Goal: Task Accomplishment & Management: Manage account settings

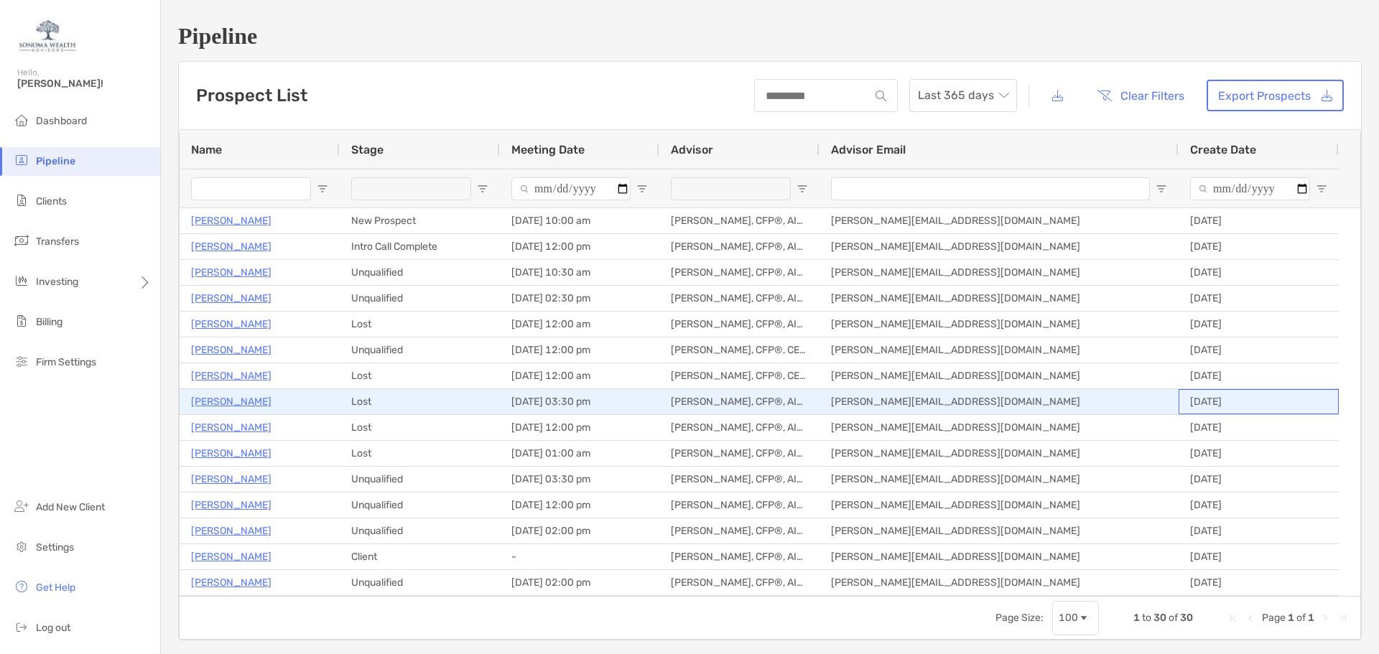
drag, startPoint x: 1192, startPoint y: 404, endPoint x: 1238, endPoint y: 402, distance: 46.0
click at [1238, 402] on div "[DATE]" at bounding box center [1258, 401] width 160 height 25
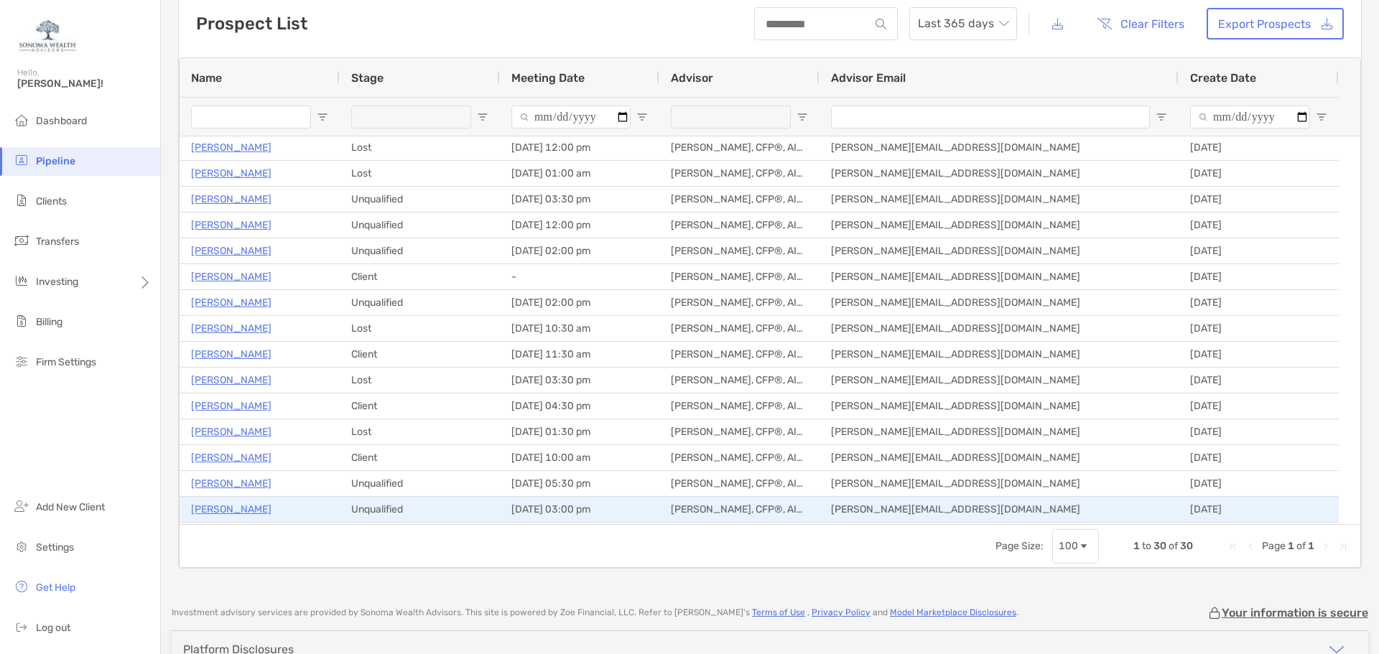
scroll to position [136, 0]
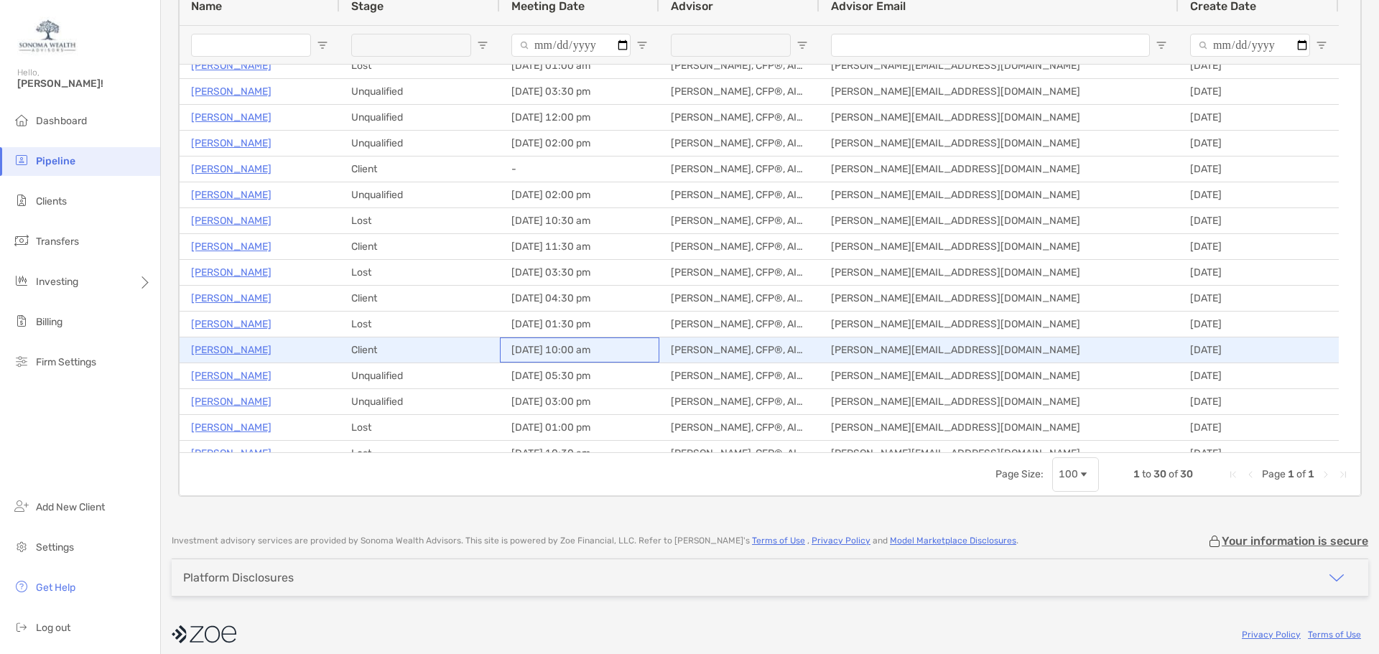
drag, startPoint x: 513, startPoint y: 350, endPoint x: 586, endPoint y: 350, distance: 73.2
click at [586, 350] on div "[DATE] 10:00 am" at bounding box center [579, 350] width 159 height 25
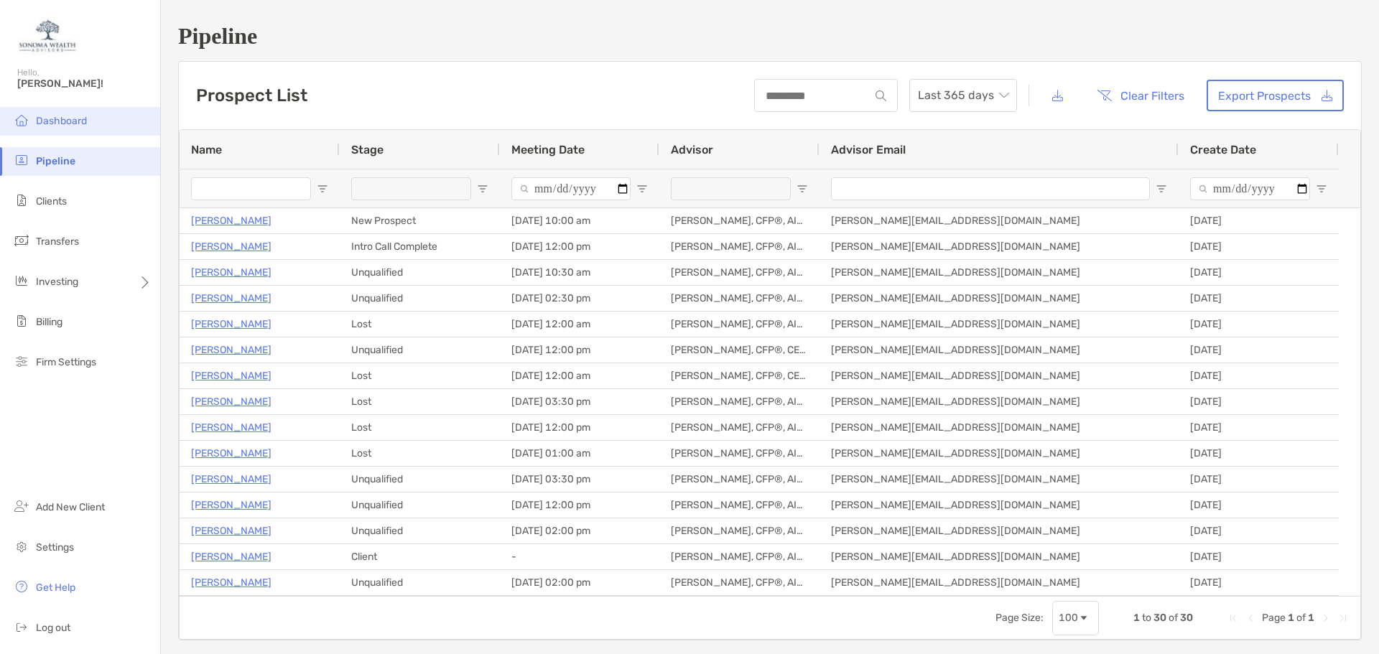
click at [44, 121] on span "Dashboard" at bounding box center [61, 121] width 51 height 12
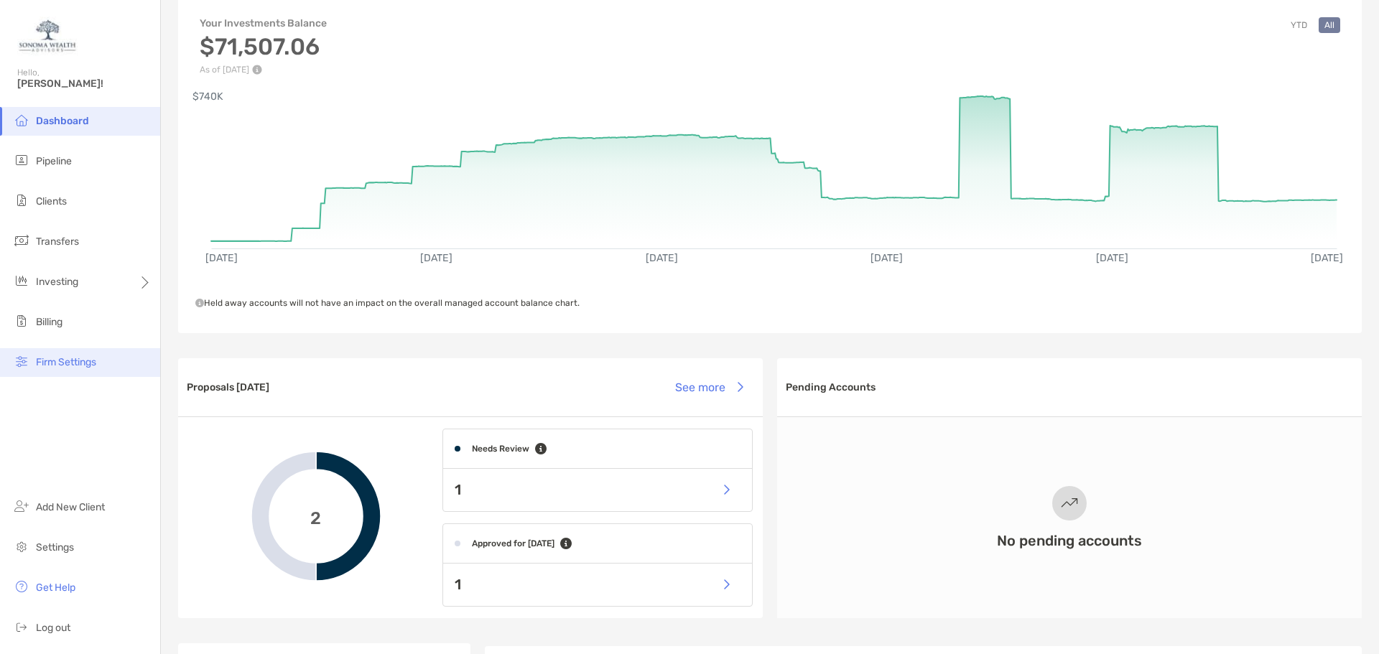
click at [47, 358] on span "Firm Settings" at bounding box center [66, 362] width 60 height 12
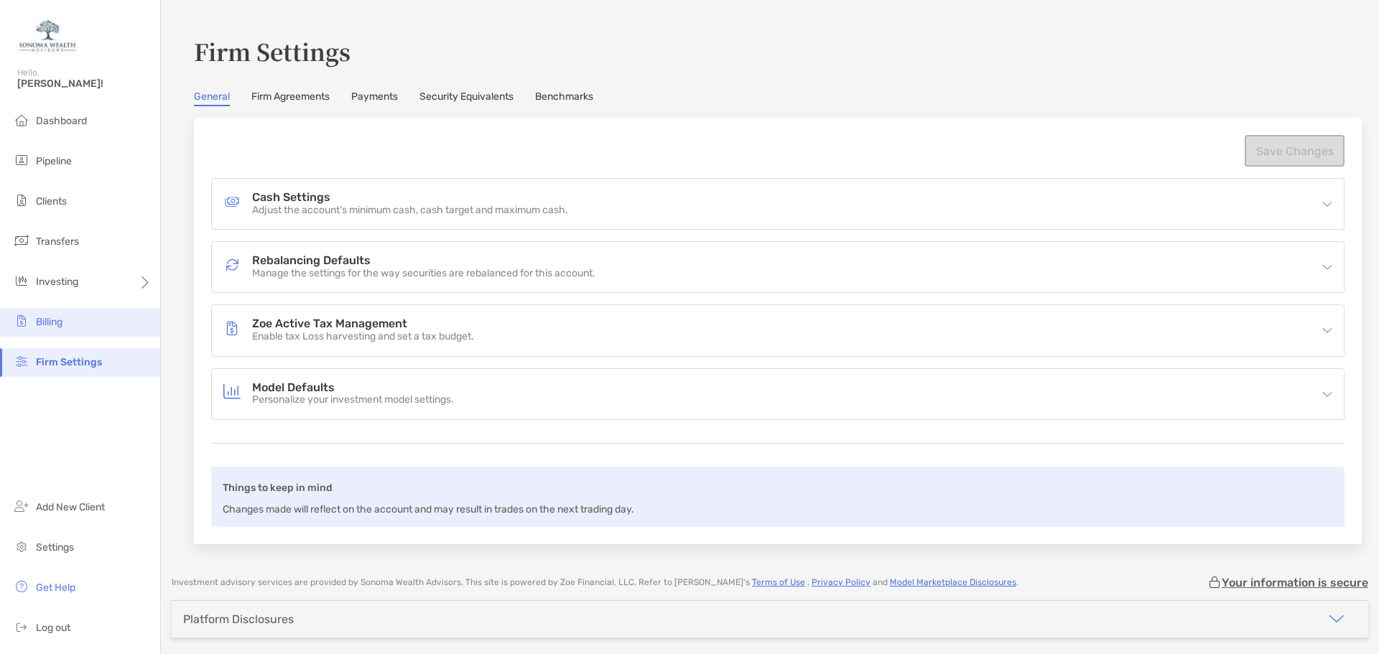
click at [55, 320] on span "Billing" at bounding box center [49, 322] width 27 height 12
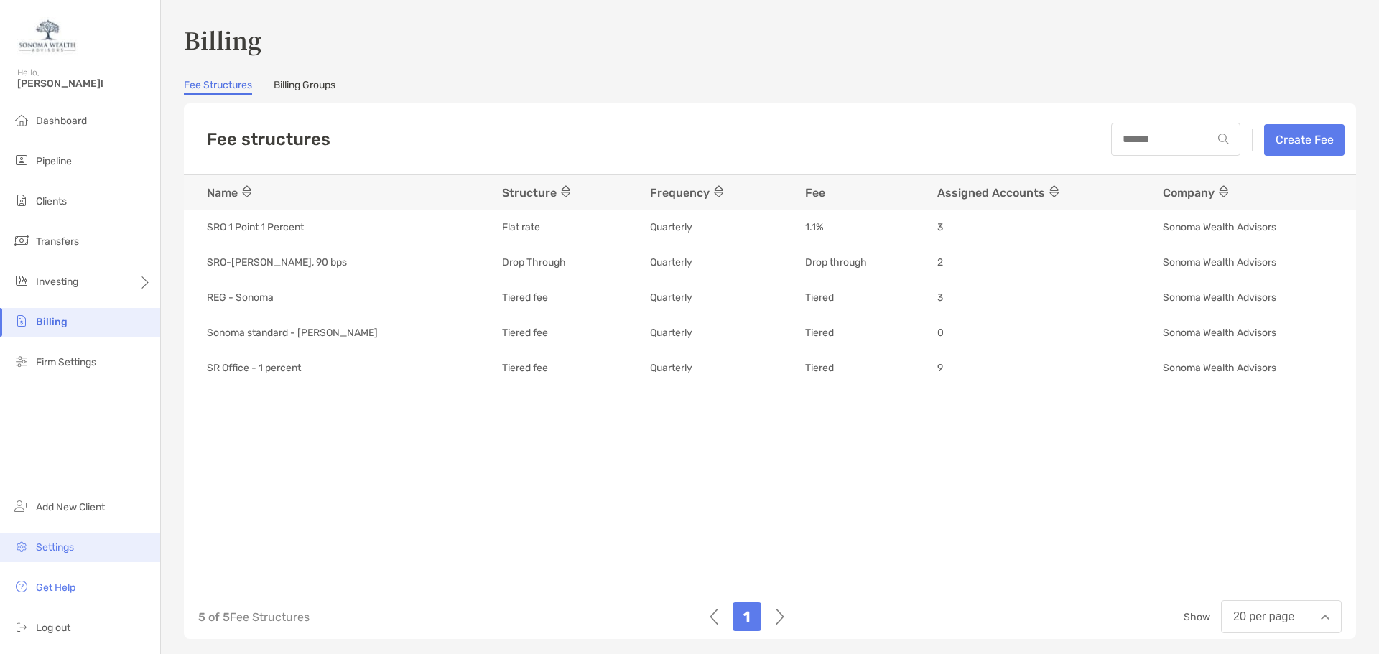
click at [56, 543] on span "Settings" at bounding box center [55, 547] width 38 height 12
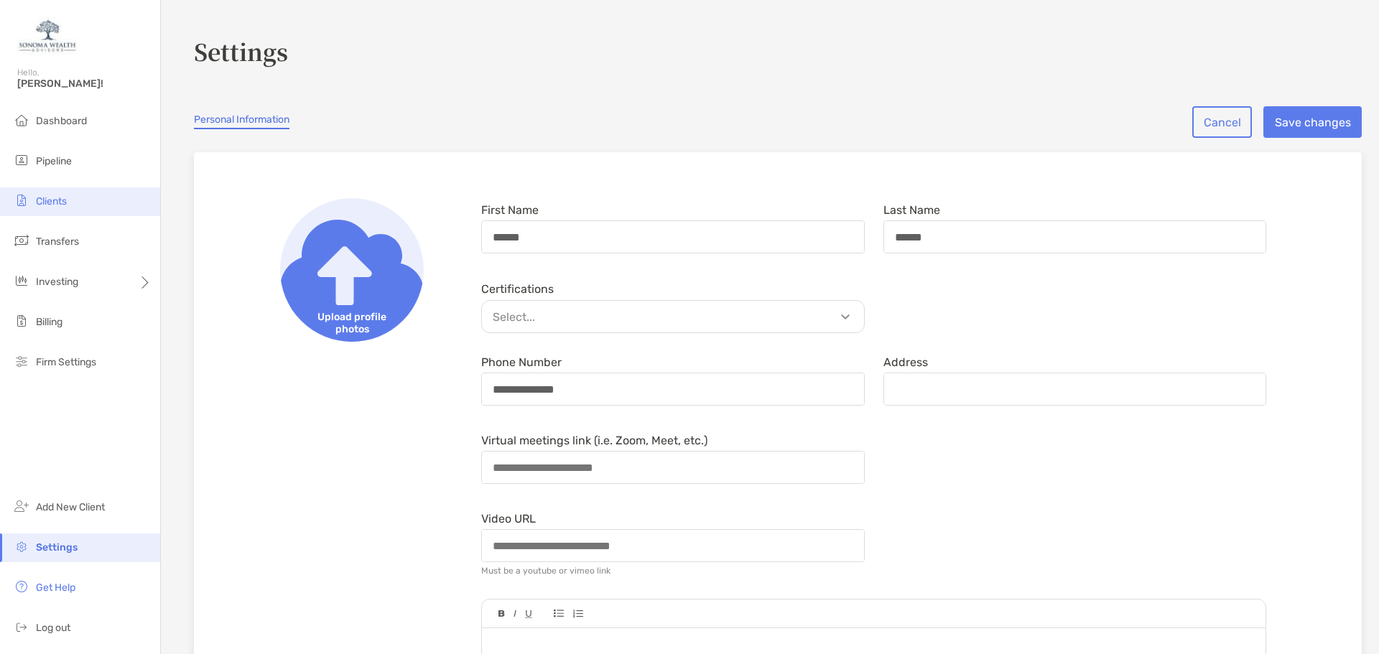
click at [40, 204] on span "Clients" at bounding box center [51, 201] width 31 height 12
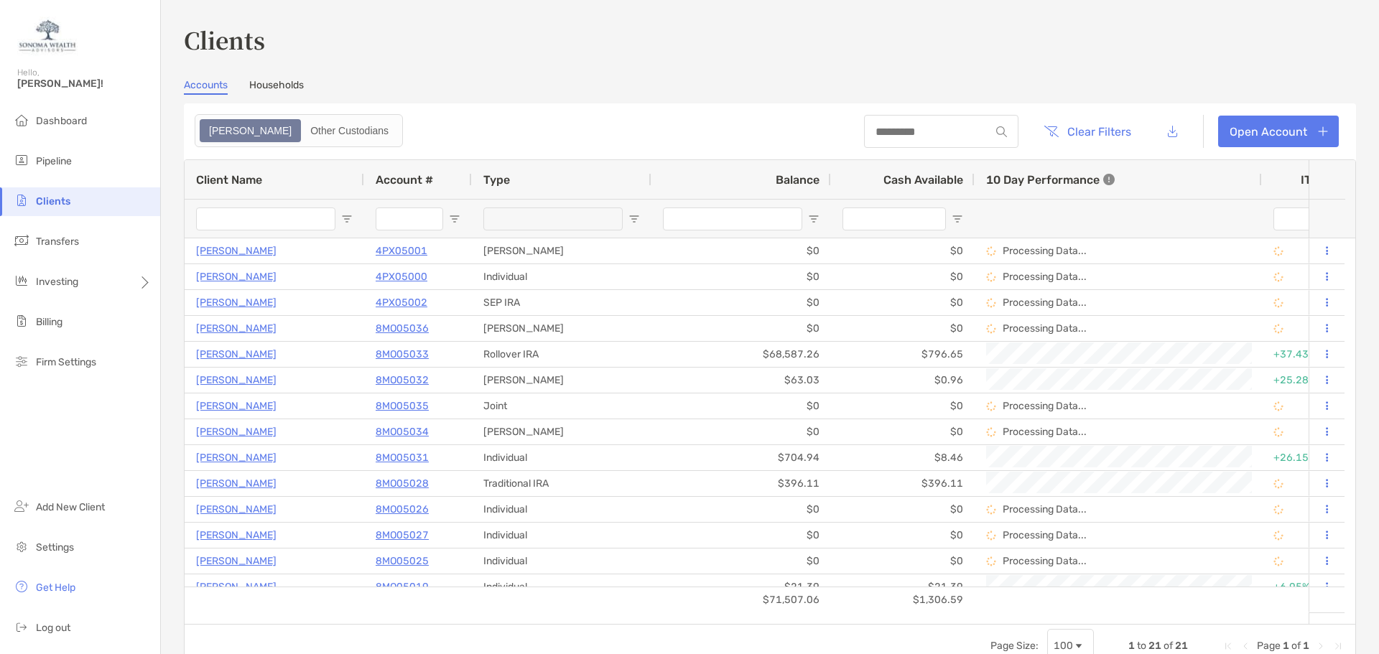
click at [783, 182] on span "Balance" at bounding box center [798, 180] width 44 height 14
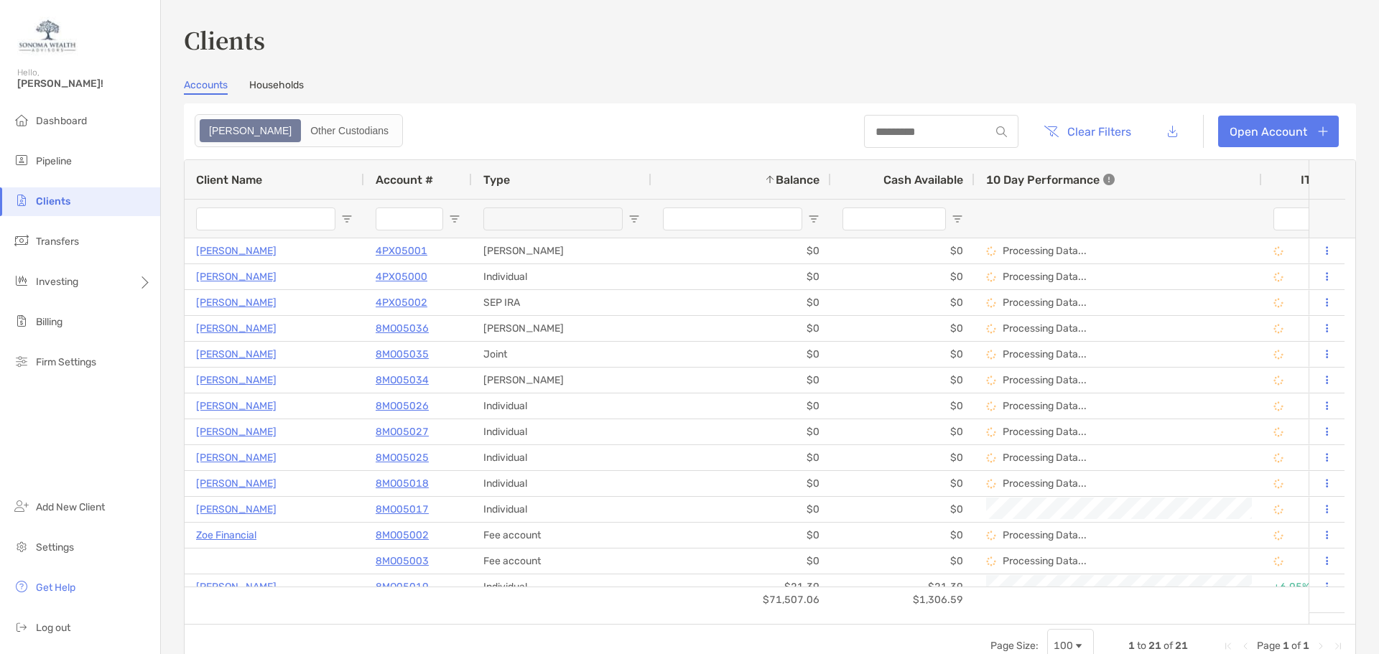
click at [784, 184] on span "Balance" at bounding box center [798, 180] width 44 height 14
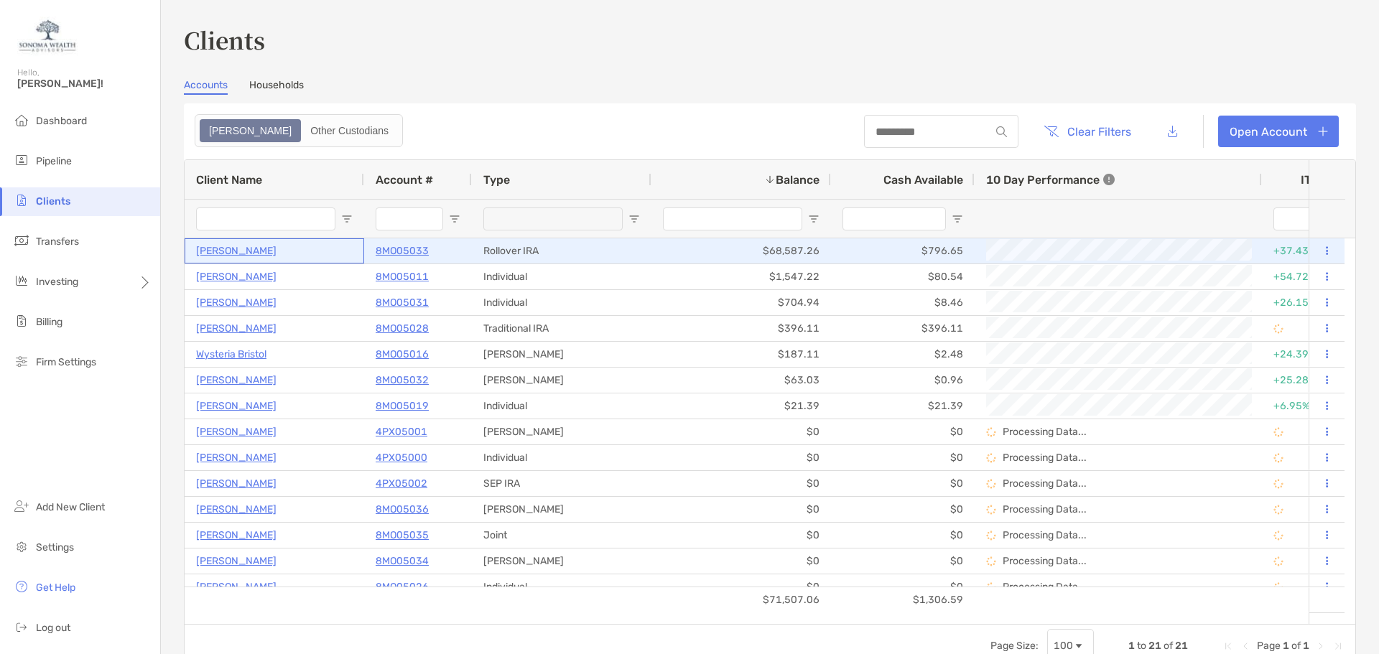
click at [225, 248] on p "[PERSON_NAME]" at bounding box center [236, 251] width 80 height 18
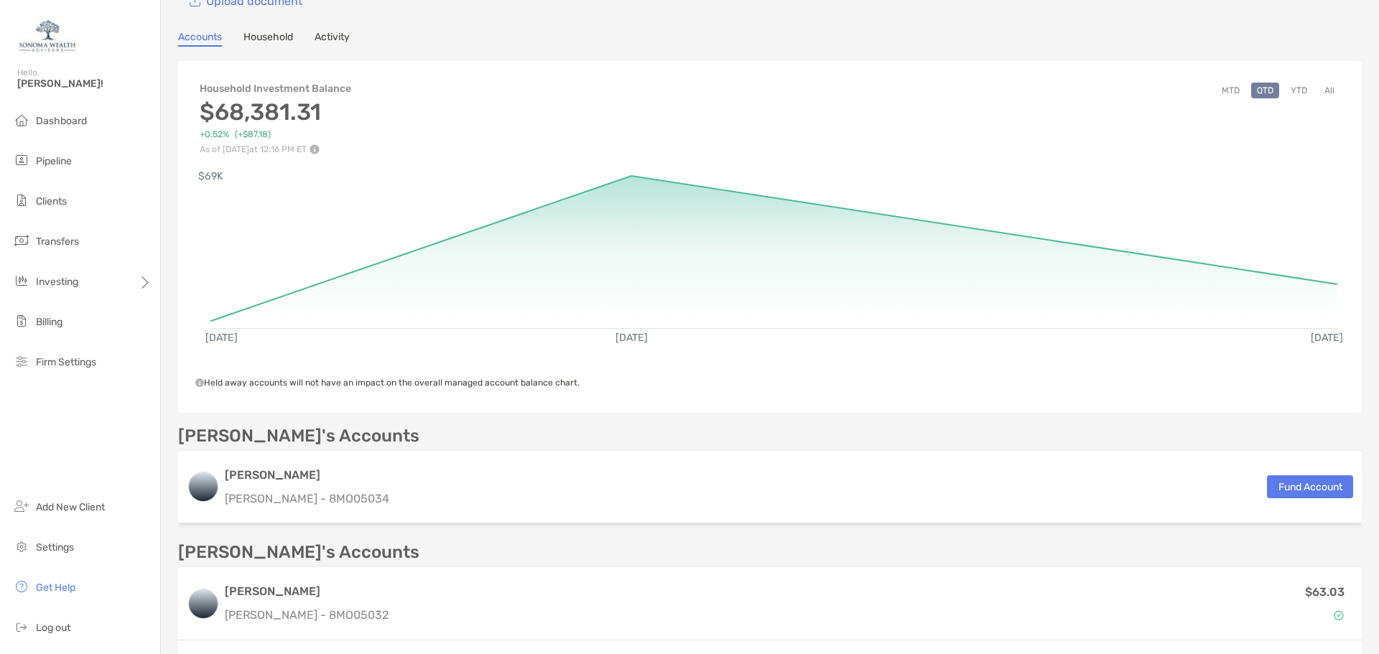
scroll to position [99, 0]
click at [270, 41] on link "Household" at bounding box center [268, 40] width 50 height 16
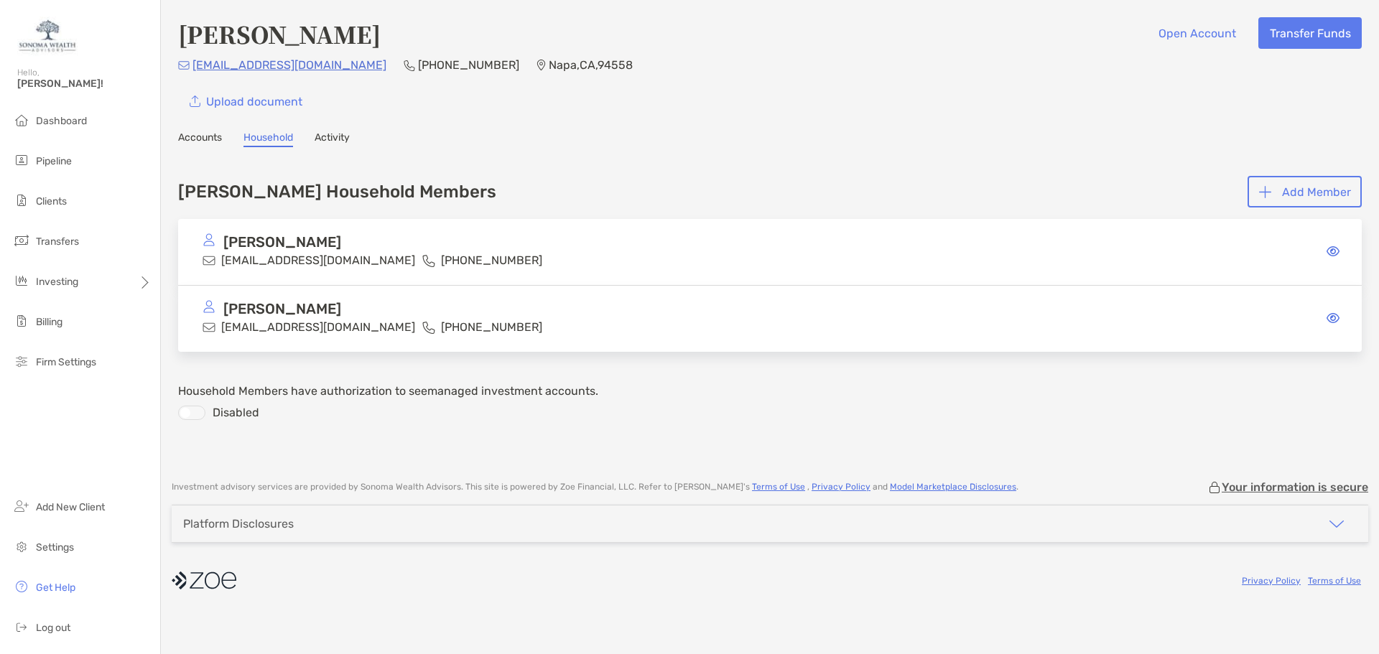
click at [336, 131] on link "Activity" at bounding box center [332, 139] width 35 height 16
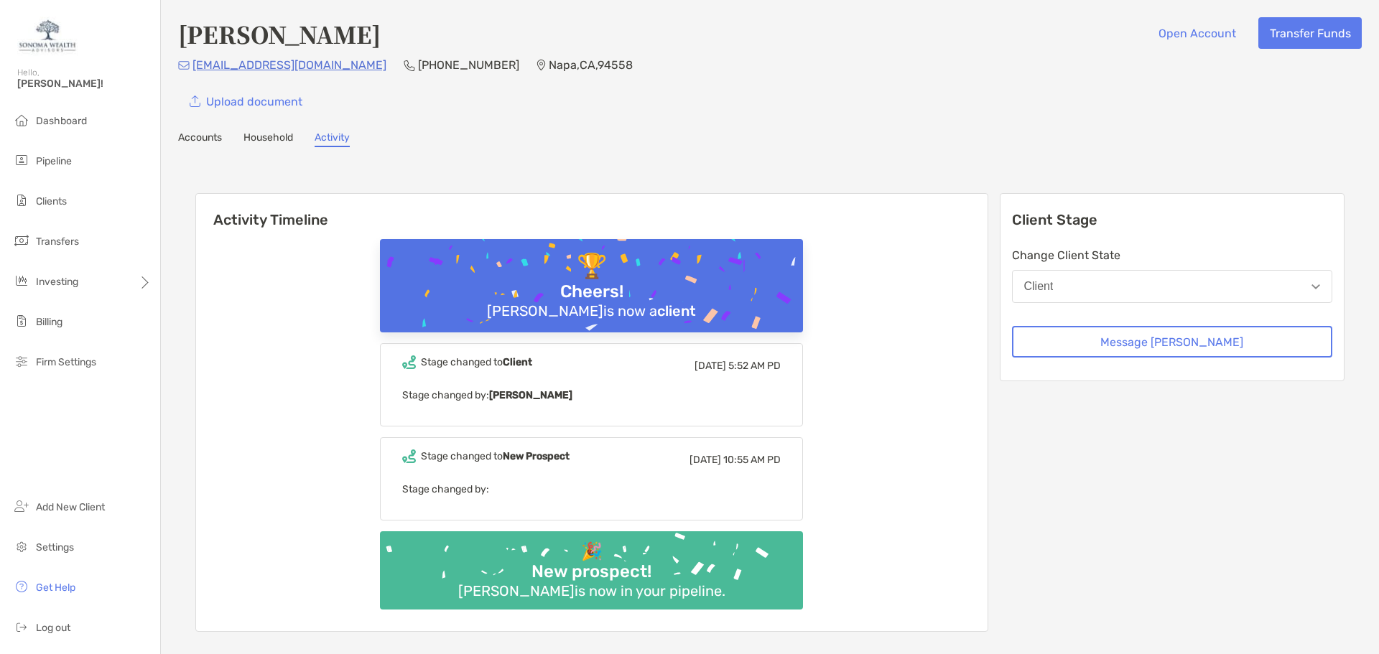
click at [207, 136] on link "Accounts" at bounding box center [200, 139] width 44 height 16
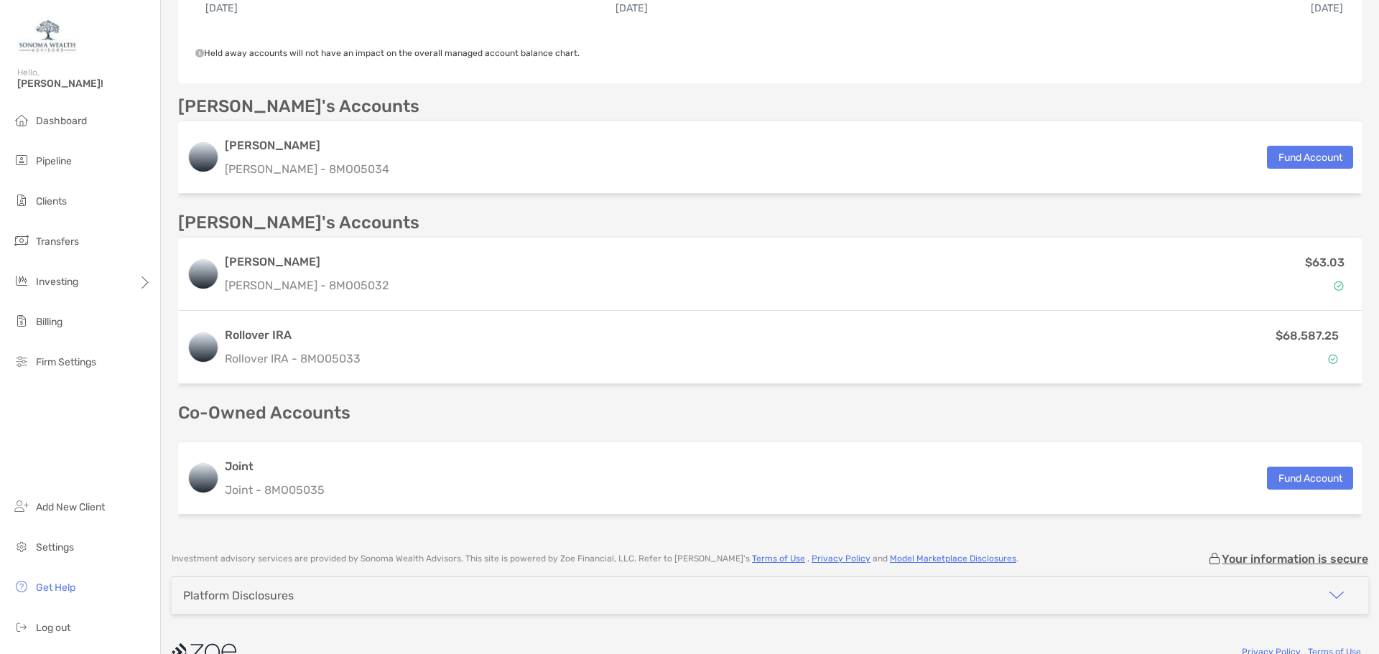
scroll to position [458, 0]
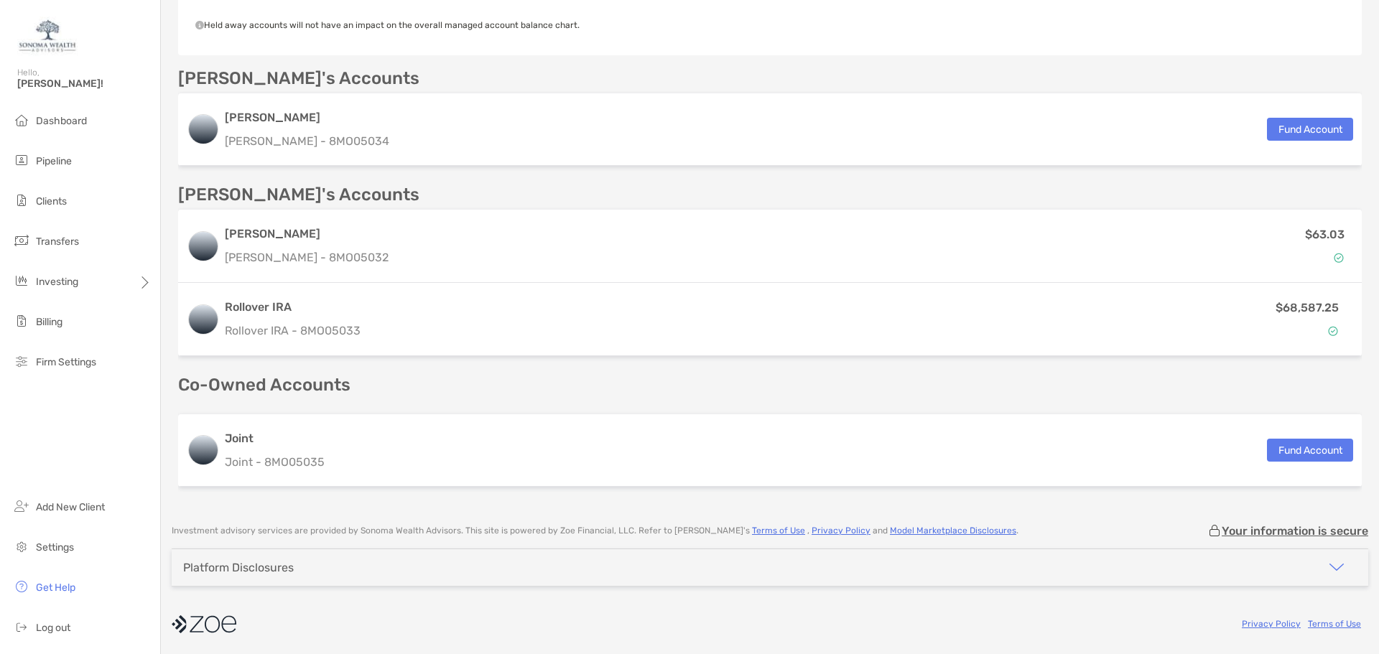
click at [1233, 564] on div "Platform Disclosures" at bounding box center [770, 567] width 1196 height 37
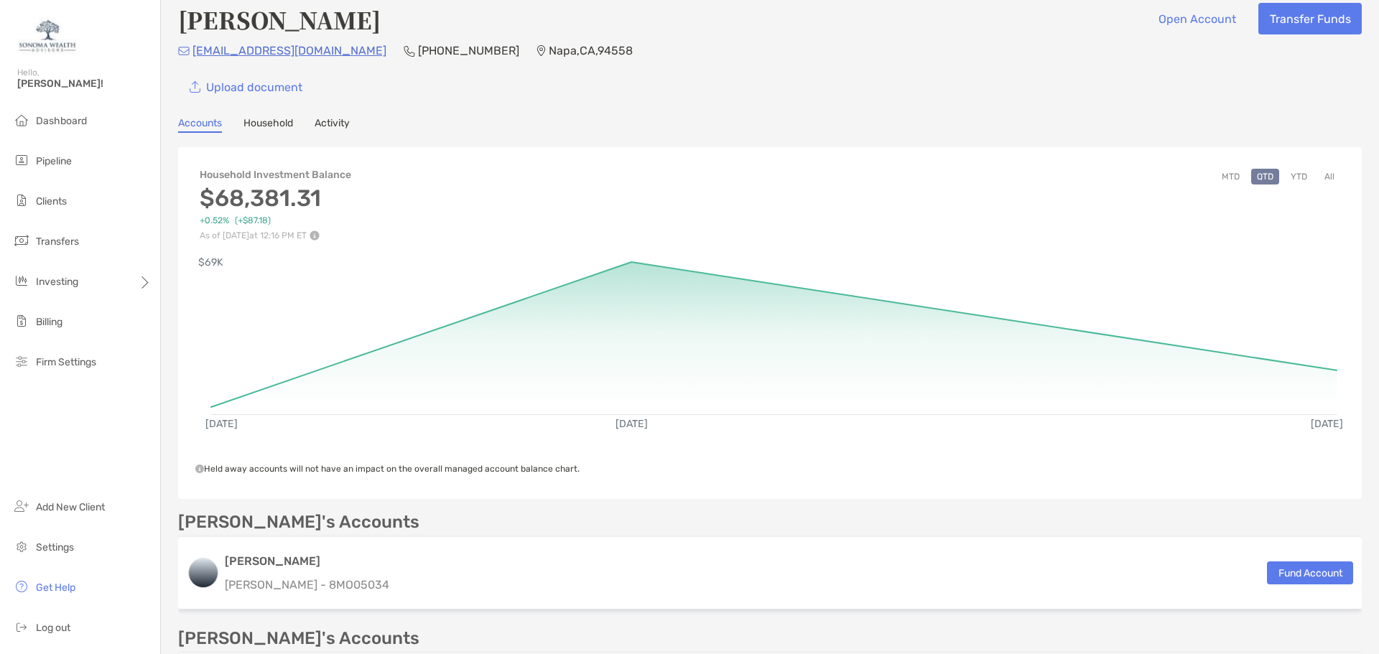
scroll to position [0, 0]
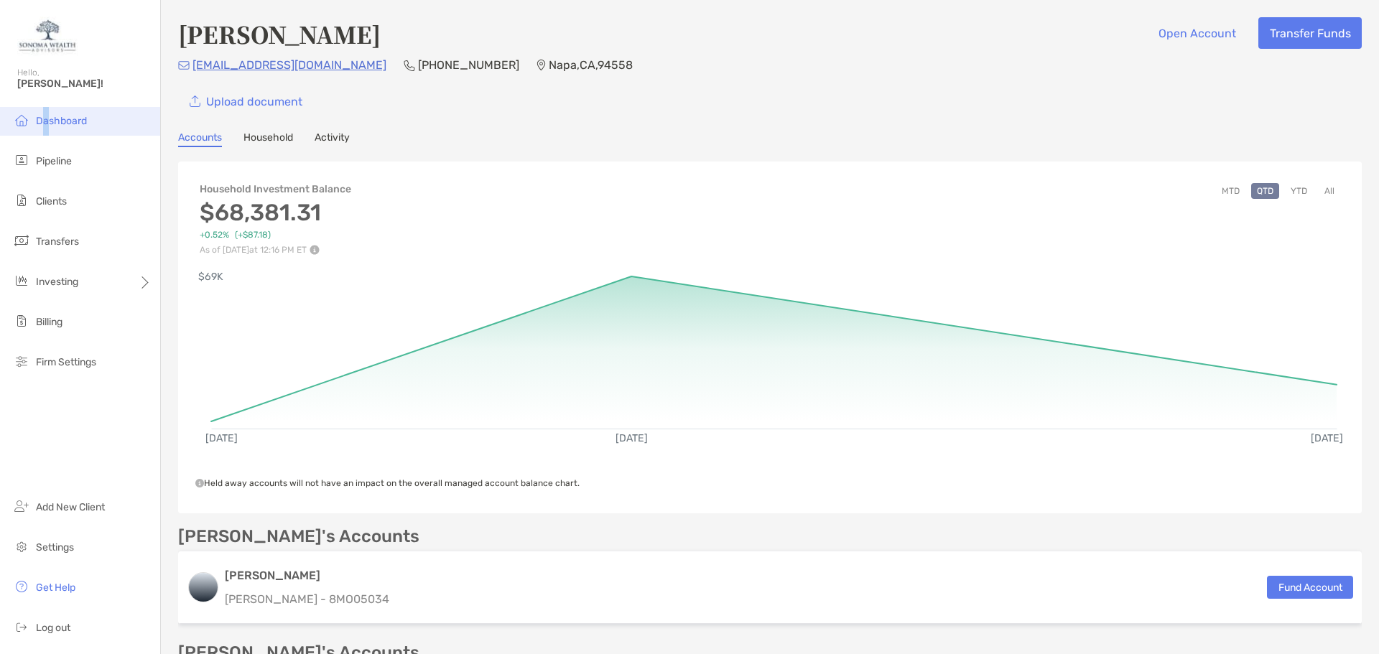
click at [49, 121] on span "Dashboard" at bounding box center [61, 121] width 51 height 12
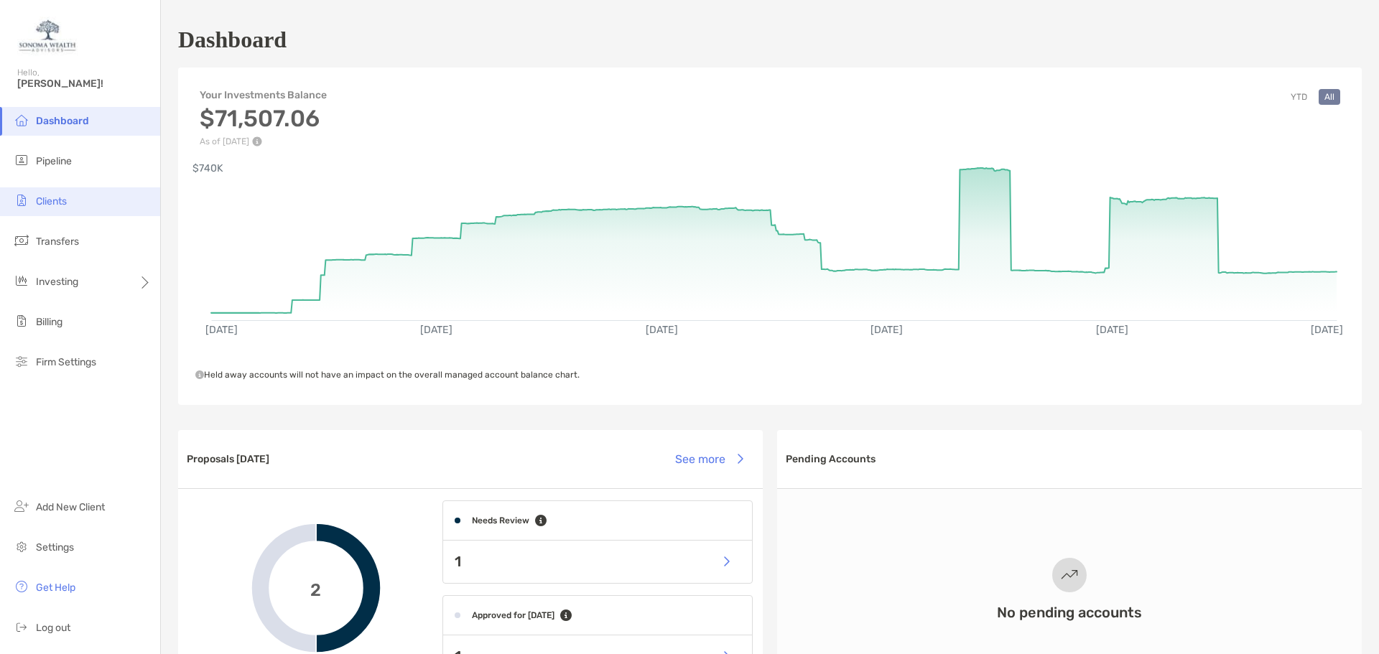
click at [43, 195] on span "Clients" at bounding box center [51, 201] width 31 height 12
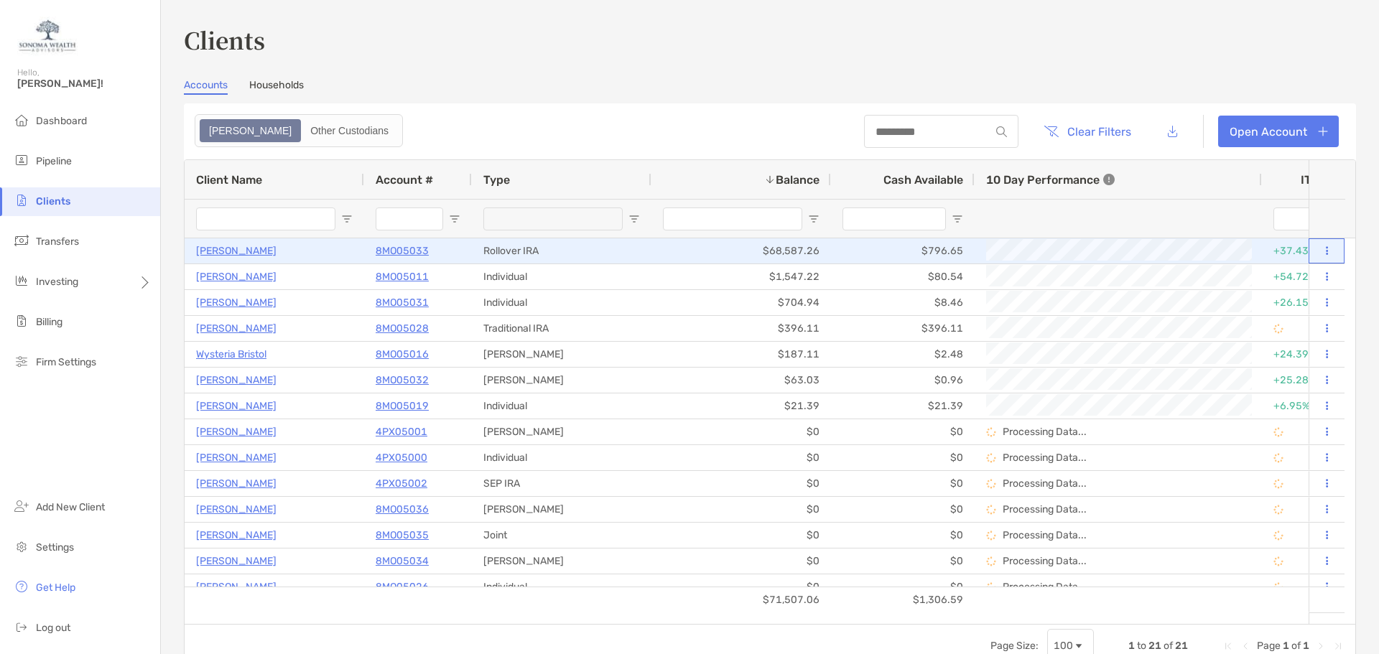
click at [1320, 246] on button at bounding box center [1326, 251] width 13 height 14
click at [393, 252] on p "8MO05033" at bounding box center [402, 251] width 53 height 18
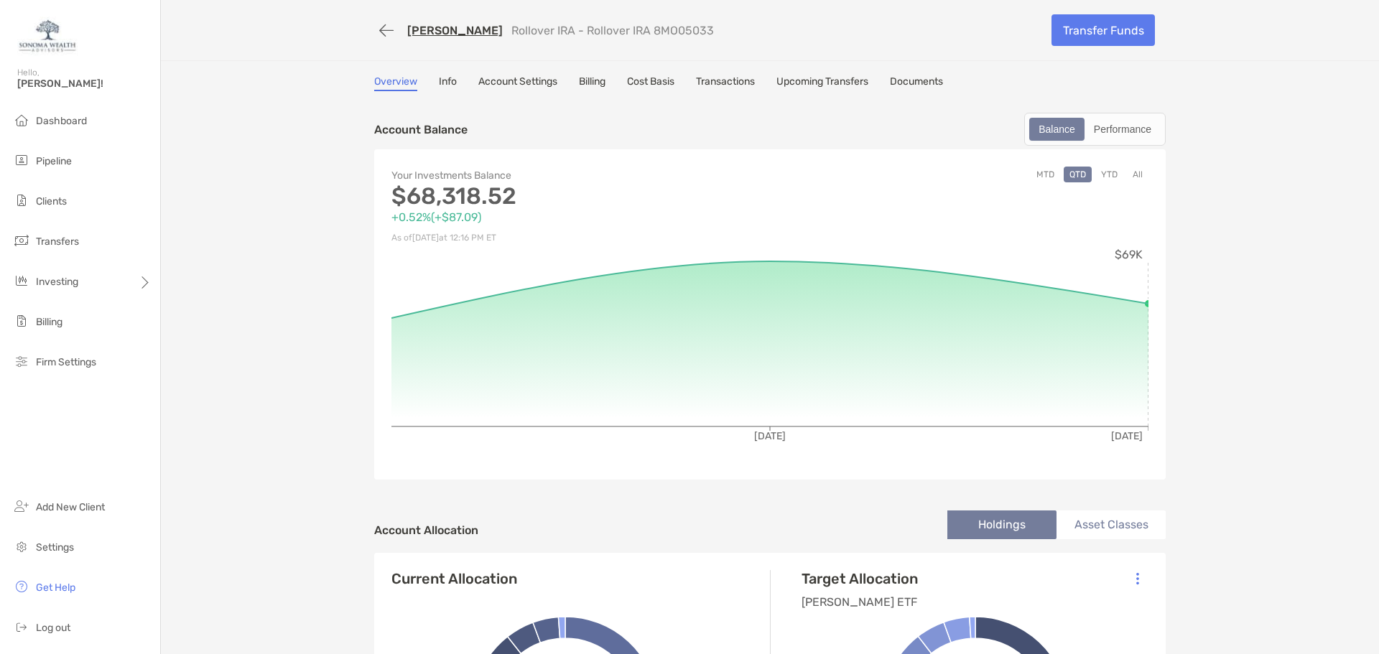
click at [443, 80] on link "Info" at bounding box center [448, 83] width 18 height 16
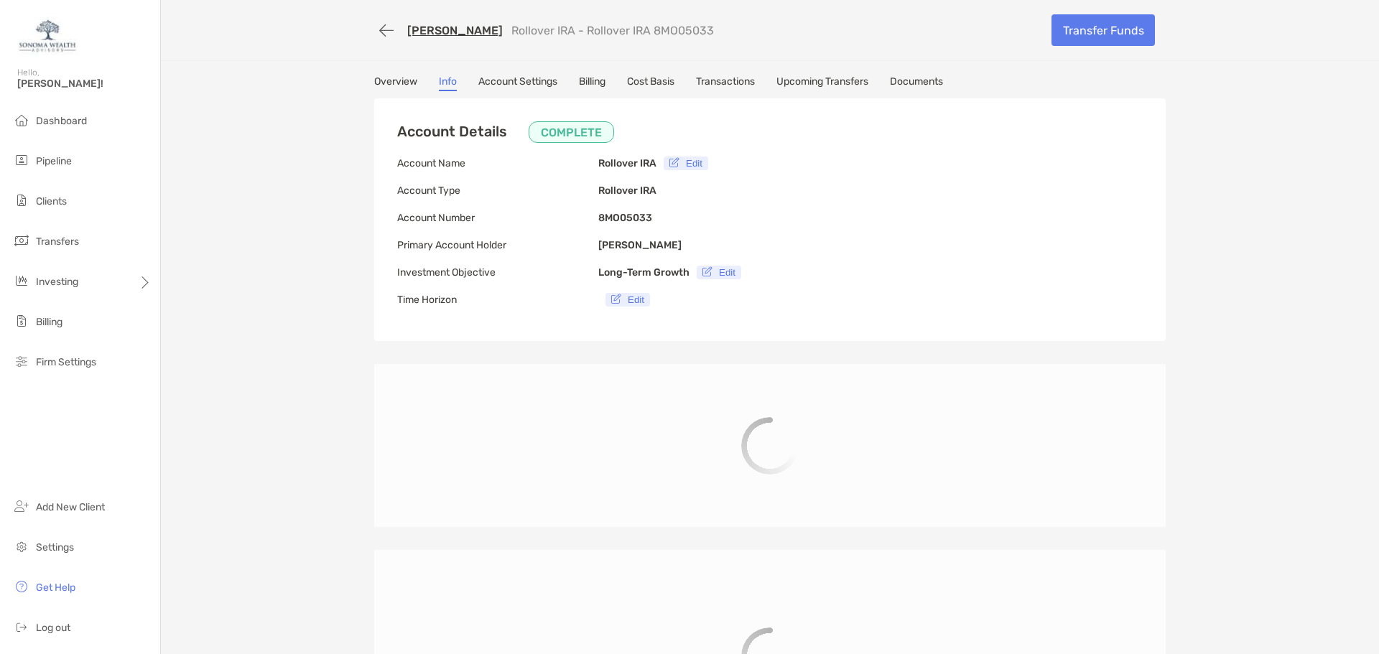
type input "**********"
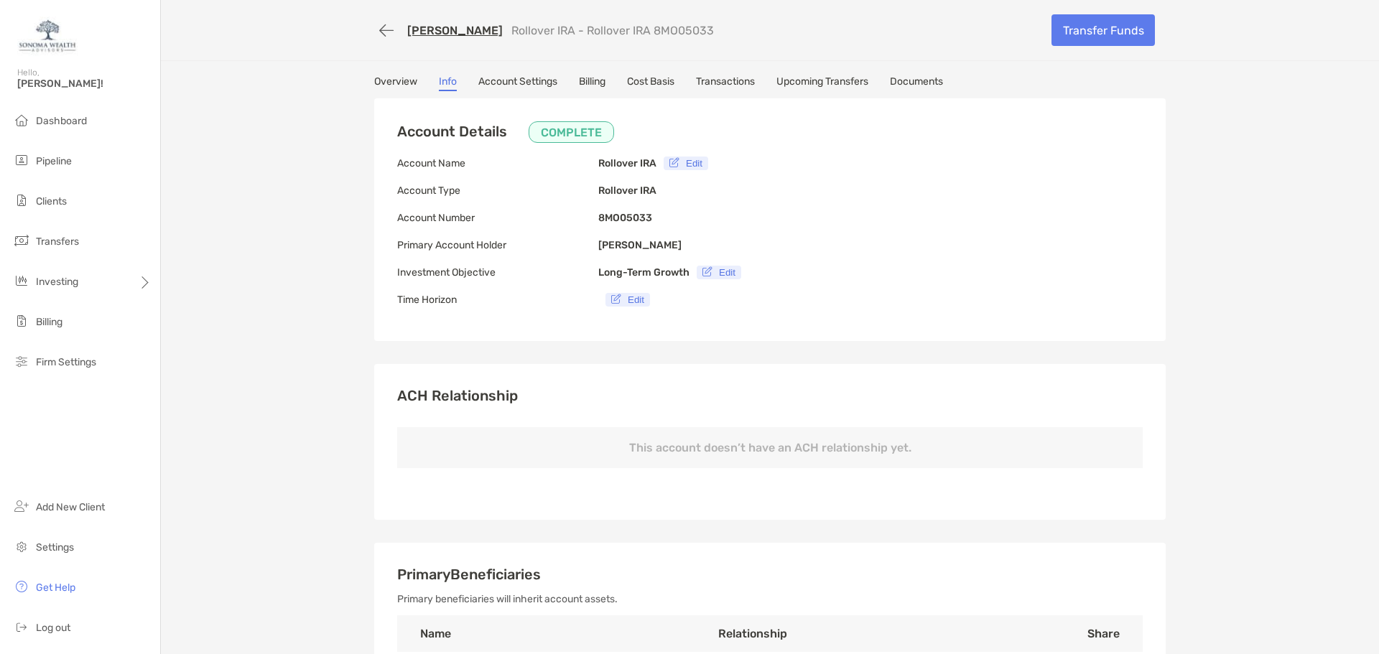
click at [507, 76] on link "Account Settings" at bounding box center [517, 83] width 79 height 16
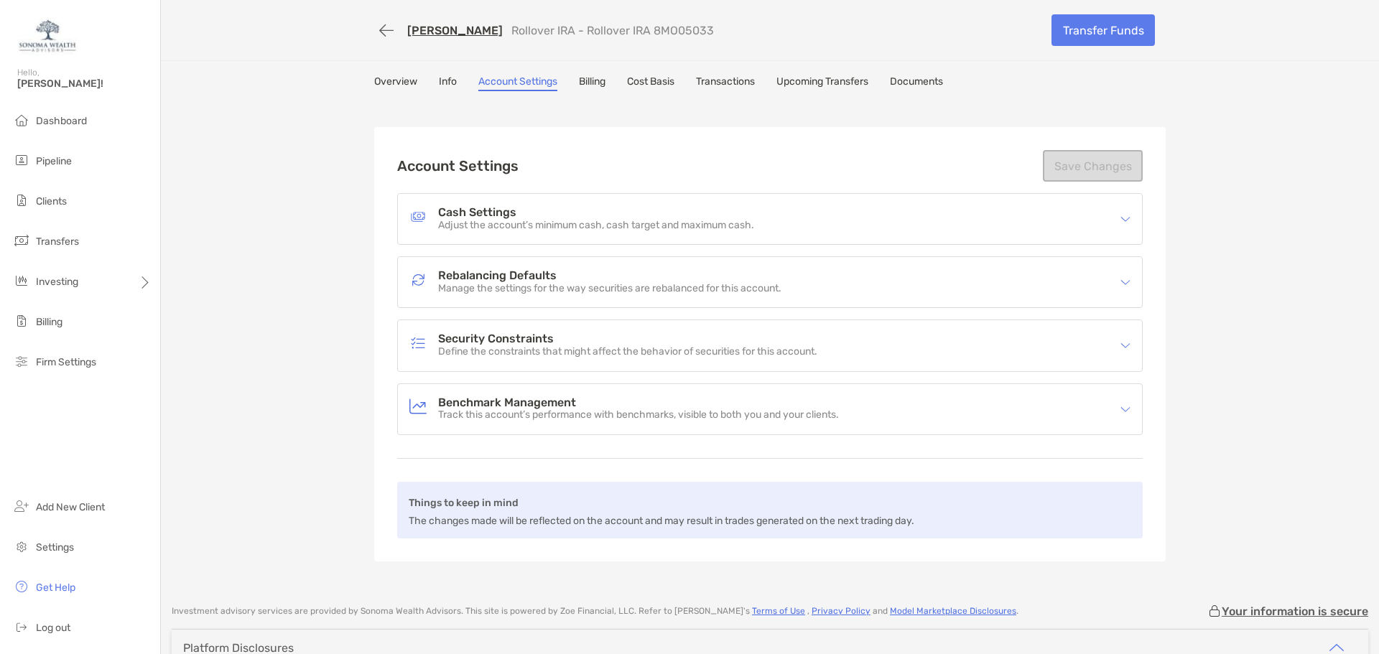
click at [590, 80] on link "Billing" at bounding box center [592, 83] width 27 height 16
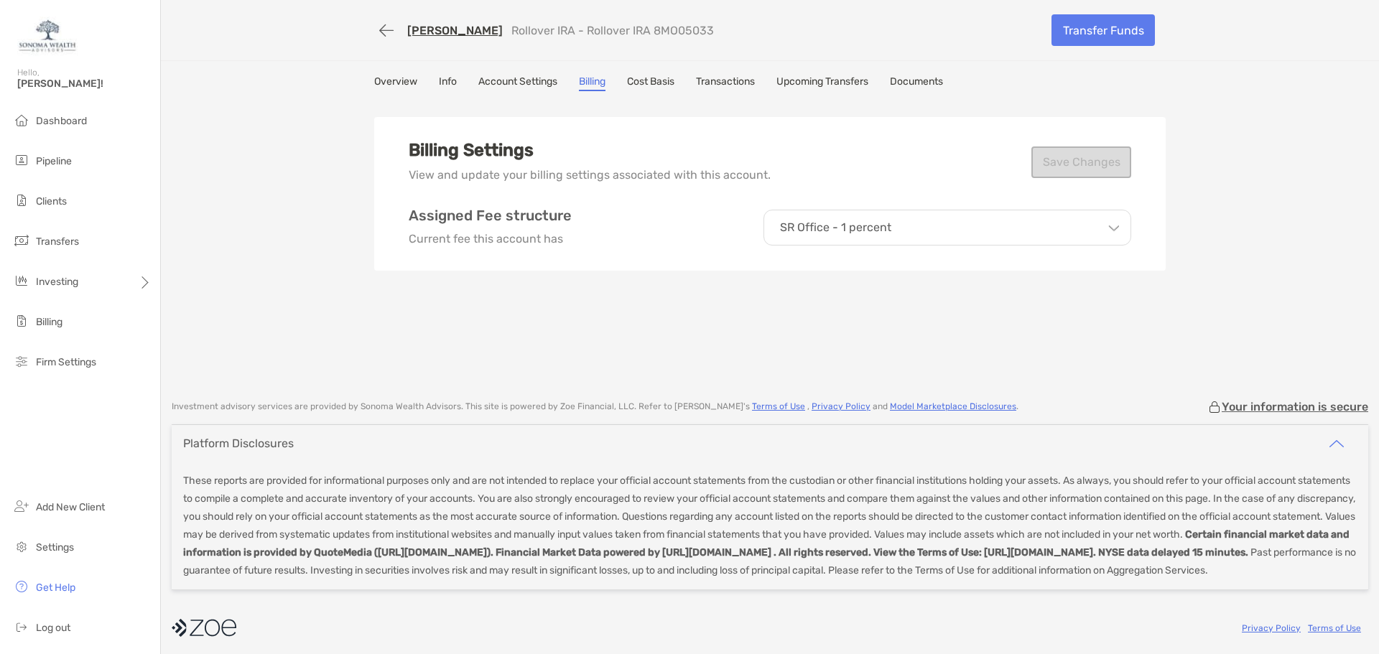
click at [647, 78] on link "Cost Basis" at bounding box center [650, 83] width 47 height 16
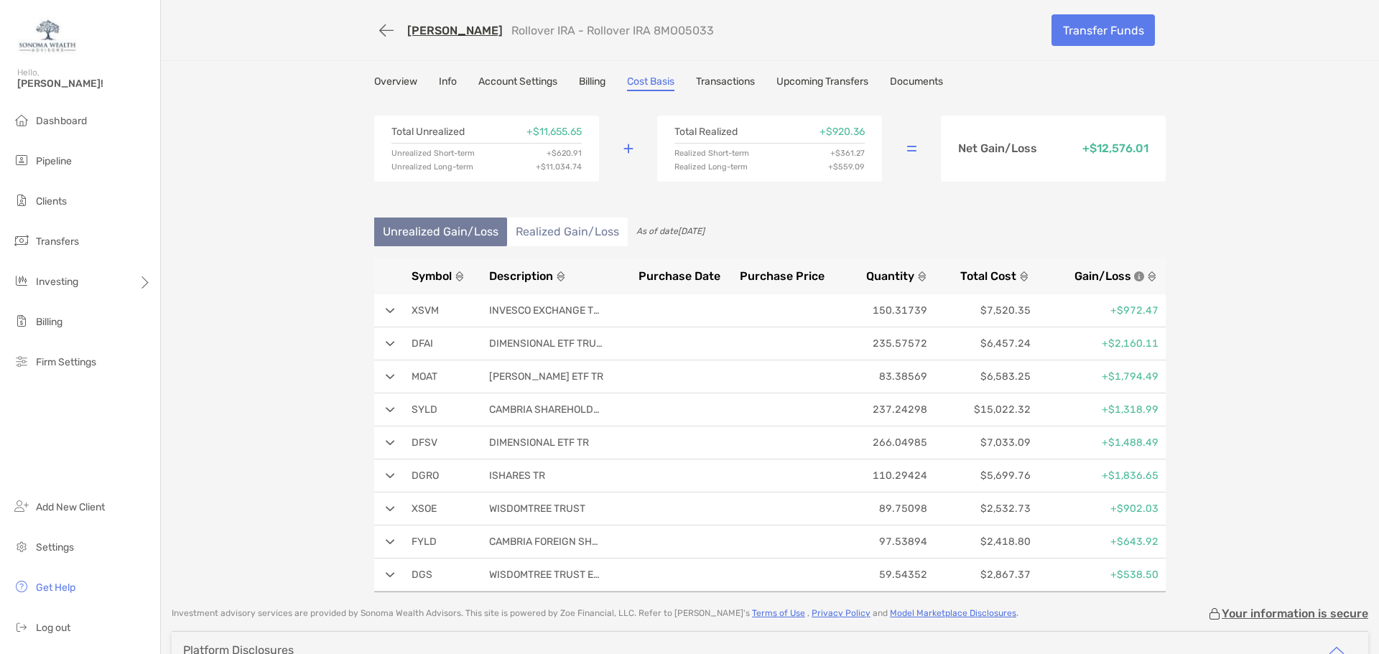
click at [719, 79] on link "Transactions" at bounding box center [725, 83] width 59 height 16
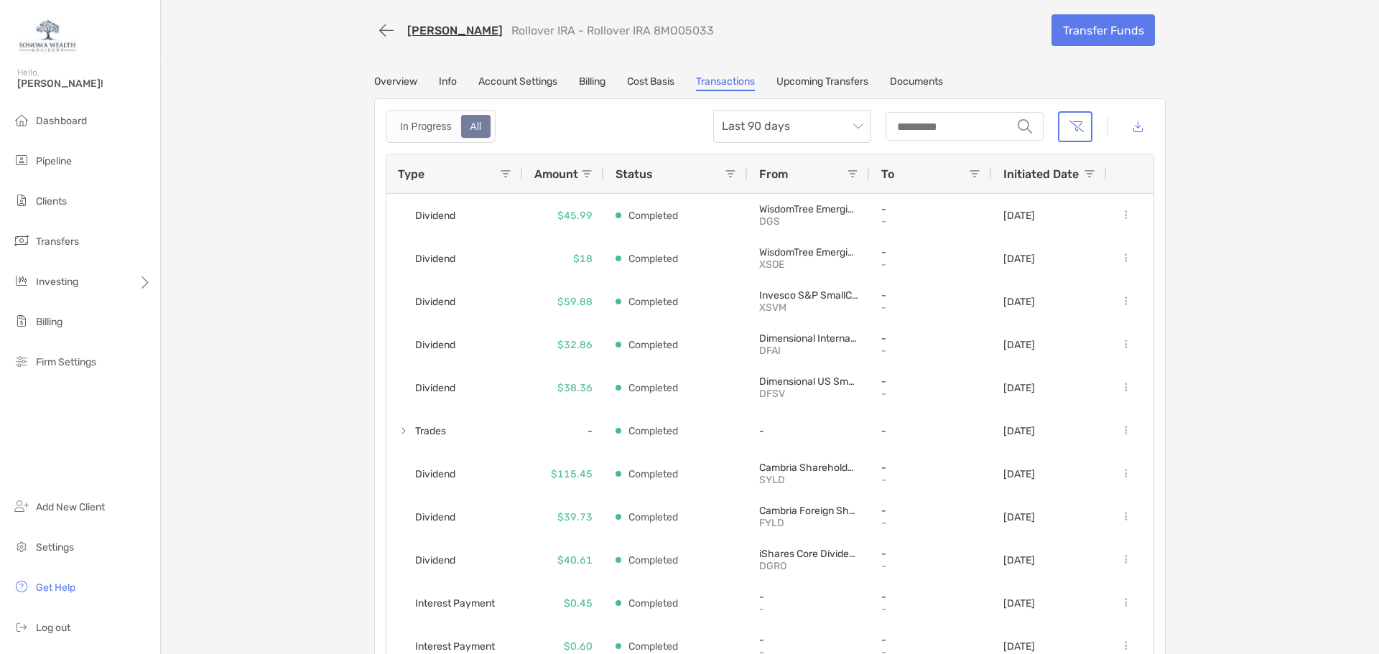
click at [811, 80] on link "Upcoming Transfers" at bounding box center [822, 83] width 92 height 16
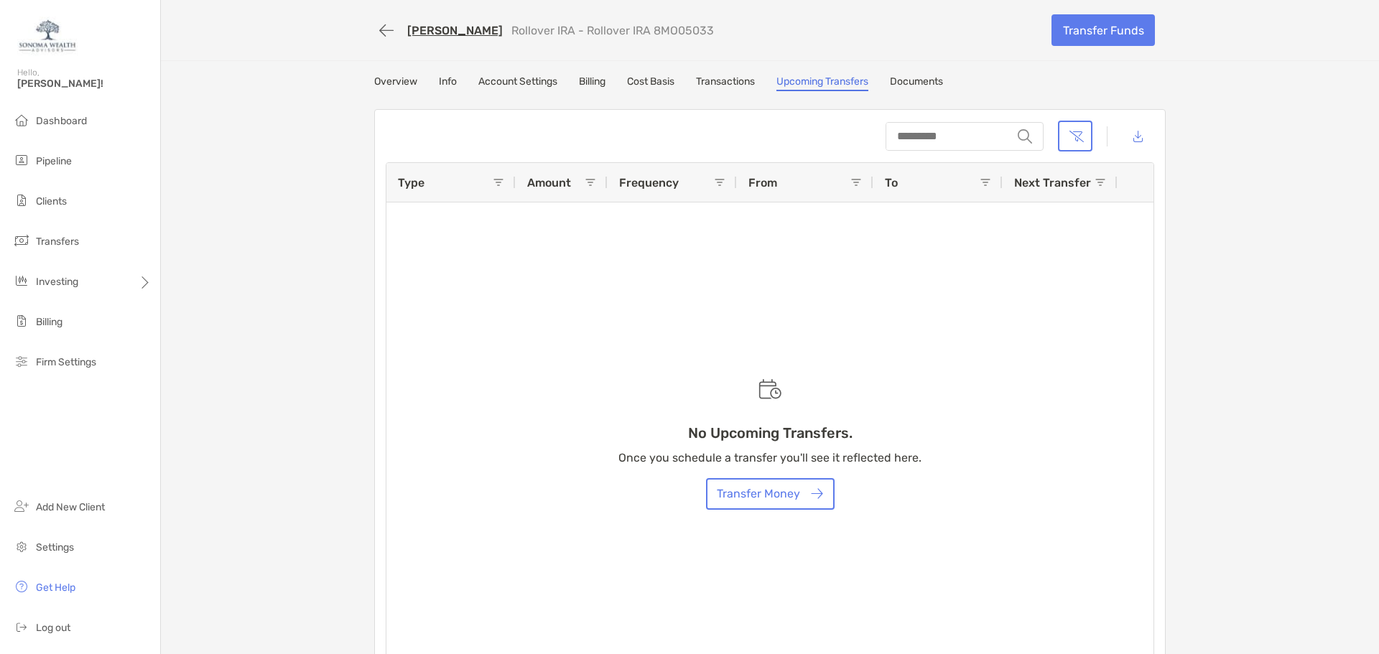
click at [911, 81] on link "Documents" at bounding box center [916, 83] width 53 height 16
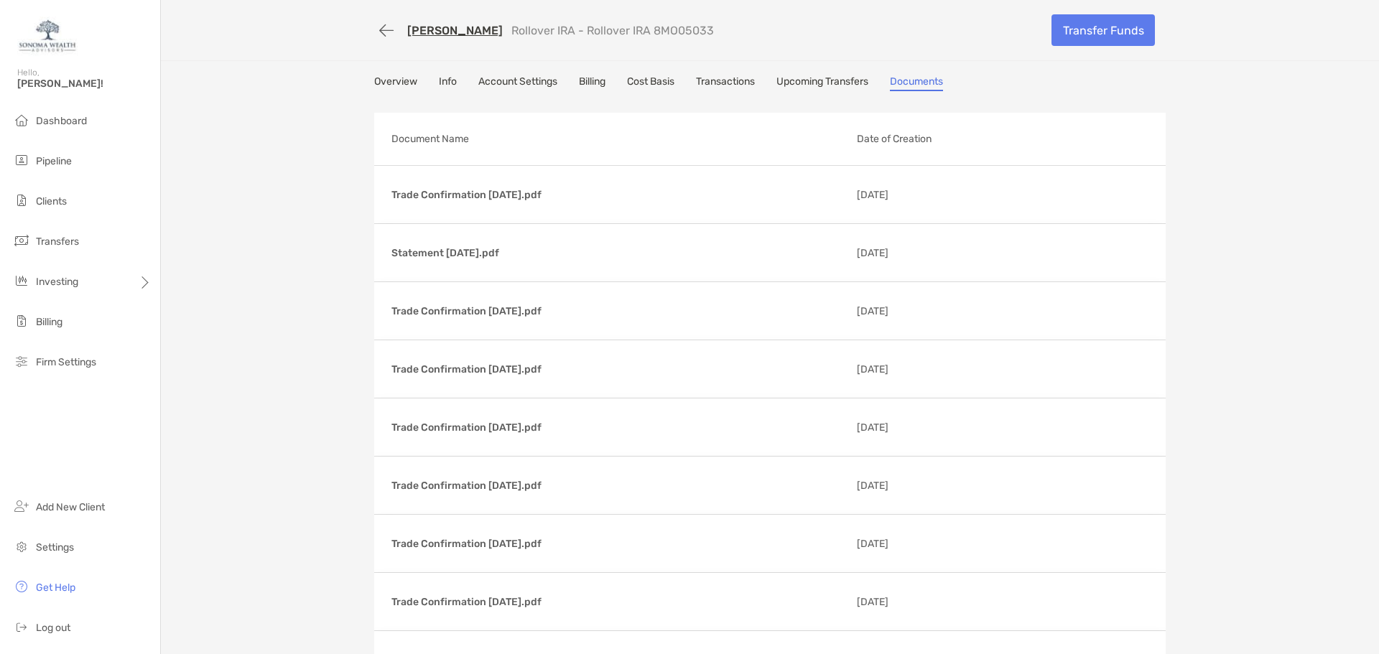
click at [374, 75] on link "Overview" at bounding box center [395, 83] width 43 height 16
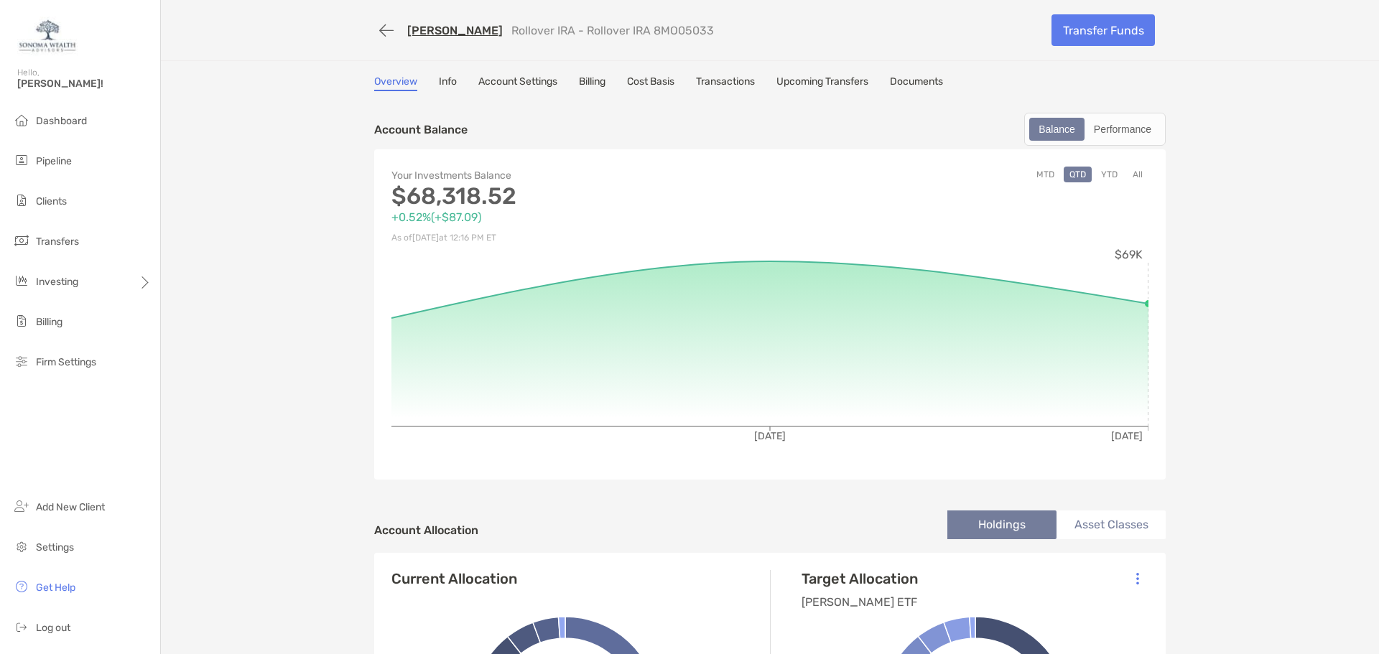
click at [439, 78] on link "Info" at bounding box center [448, 83] width 18 height 16
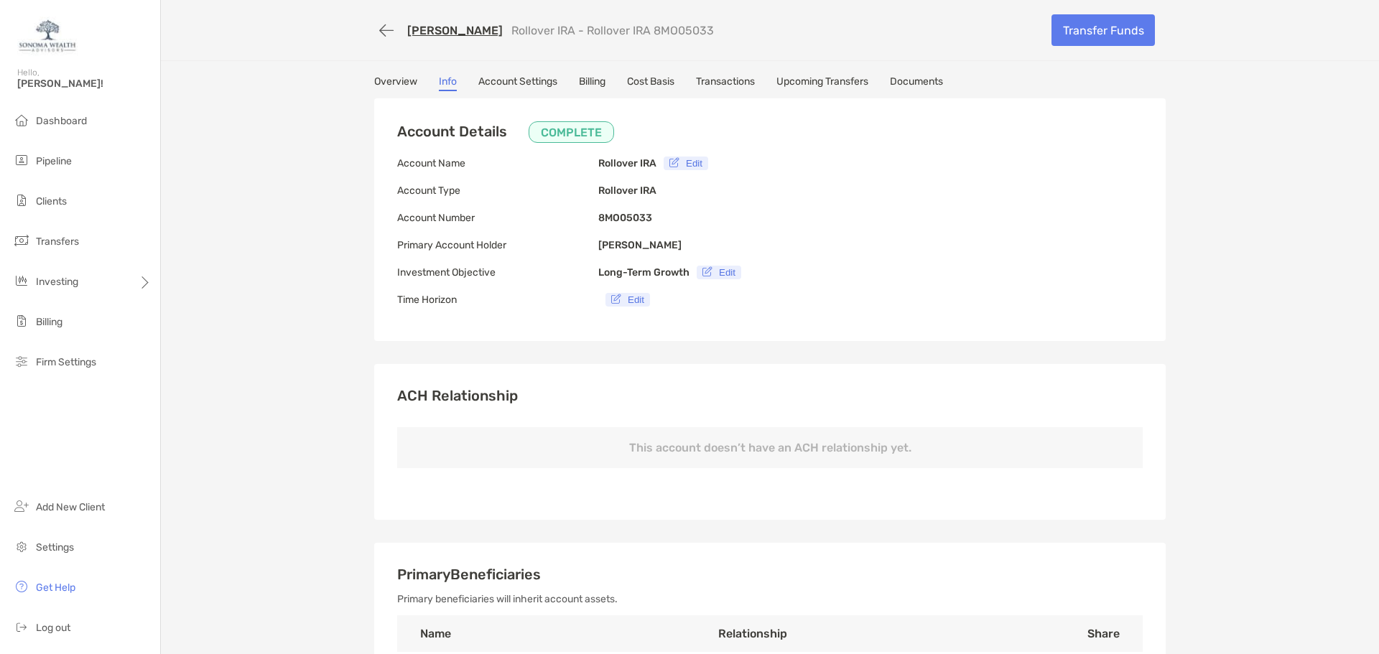
type input "**********"
click at [52, 203] on span "Clients" at bounding box center [51, 201] width 31 height 12
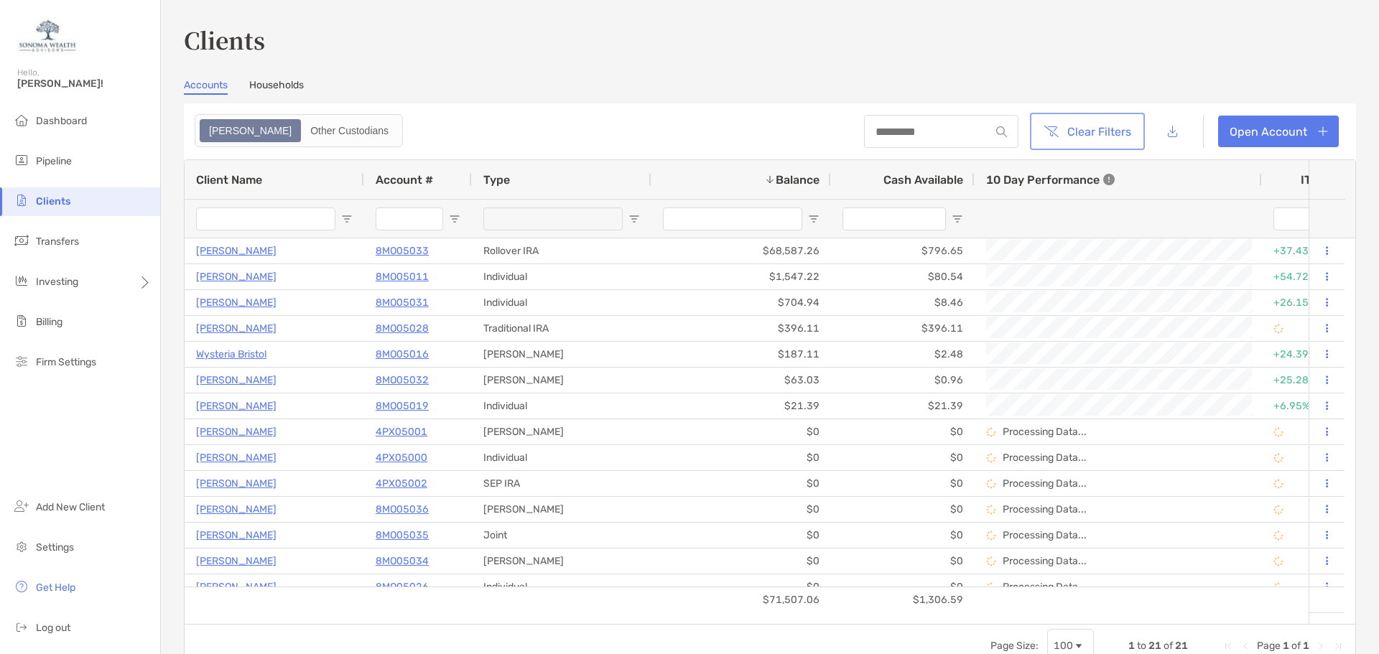
click at [1086, 136] on button "Clear Filters" at bounding box center [1087, 132] width 109 height 32
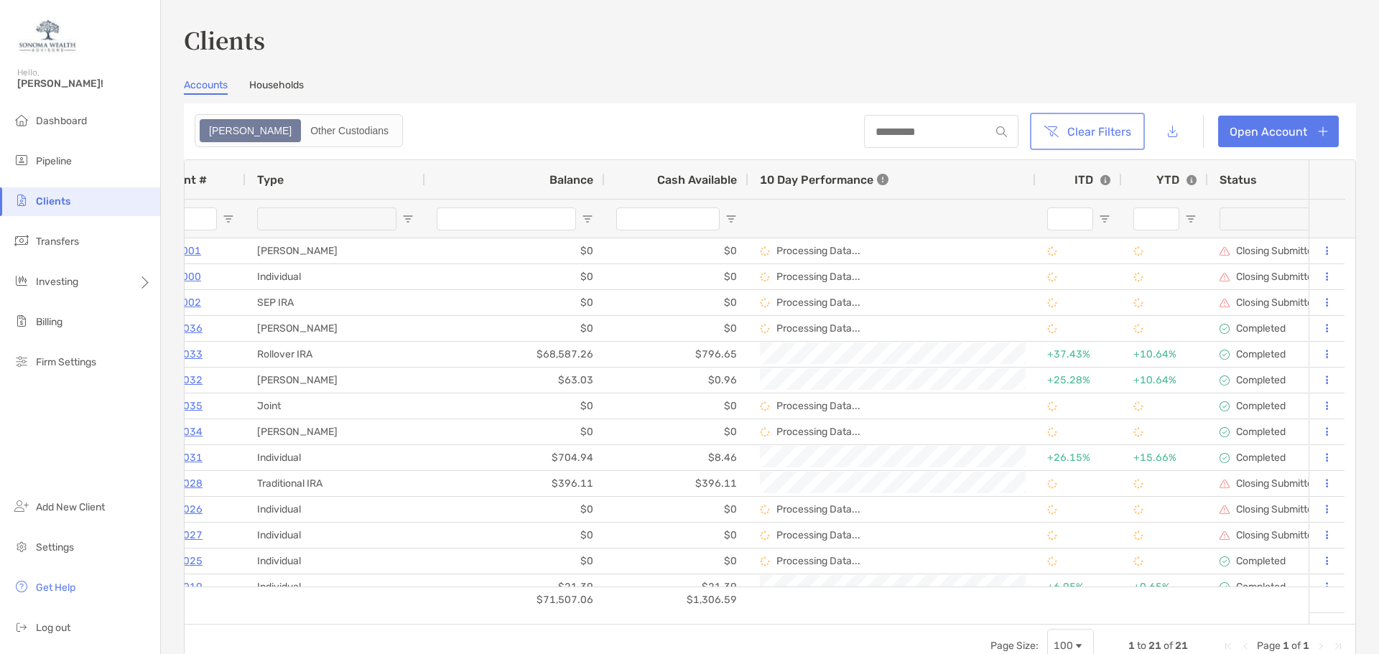
scroll to position [0, 308]
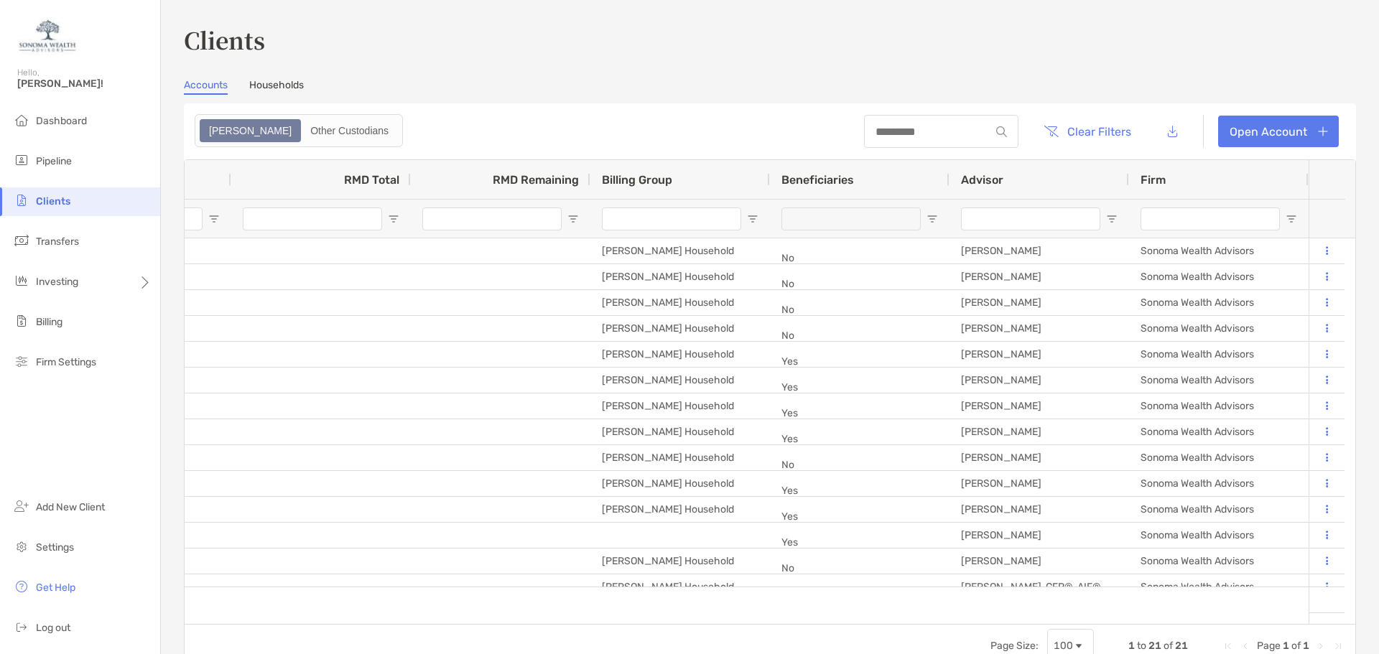
click at [1038, 182] on div "Advisor" at bounding box center [1039, 179] width 157 height 39
